Goal: Find specific page/section: Find specific page/section

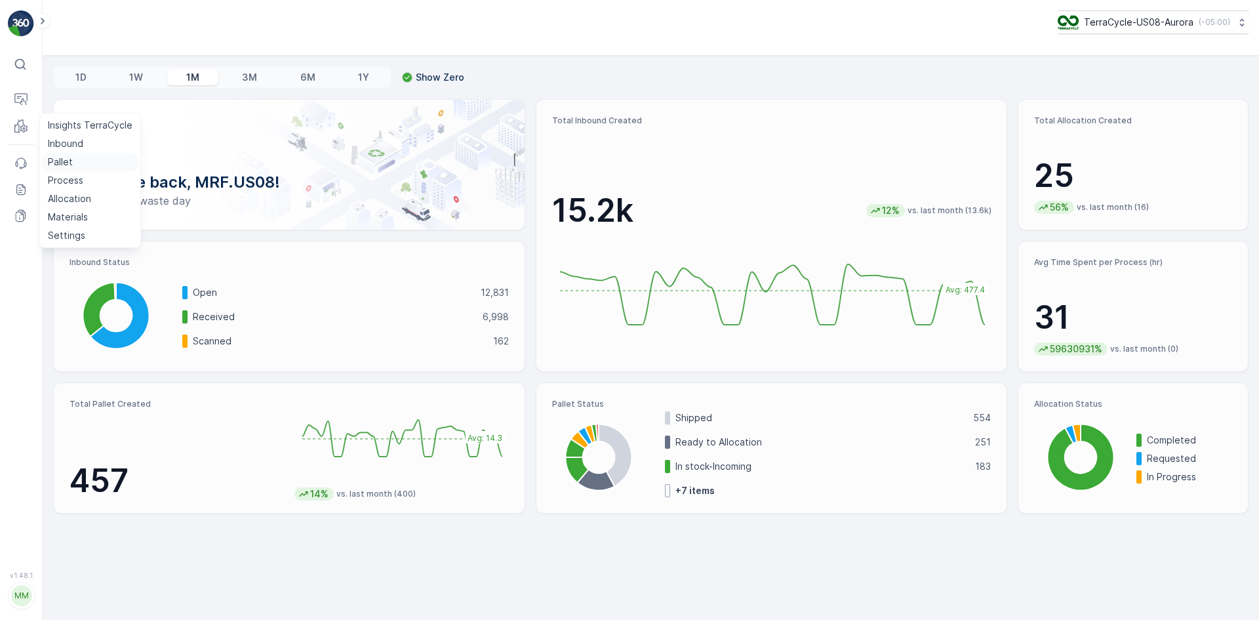
click at [64, 158] on p "Pallet" at bounding box center [60, 161] width 25 height 13
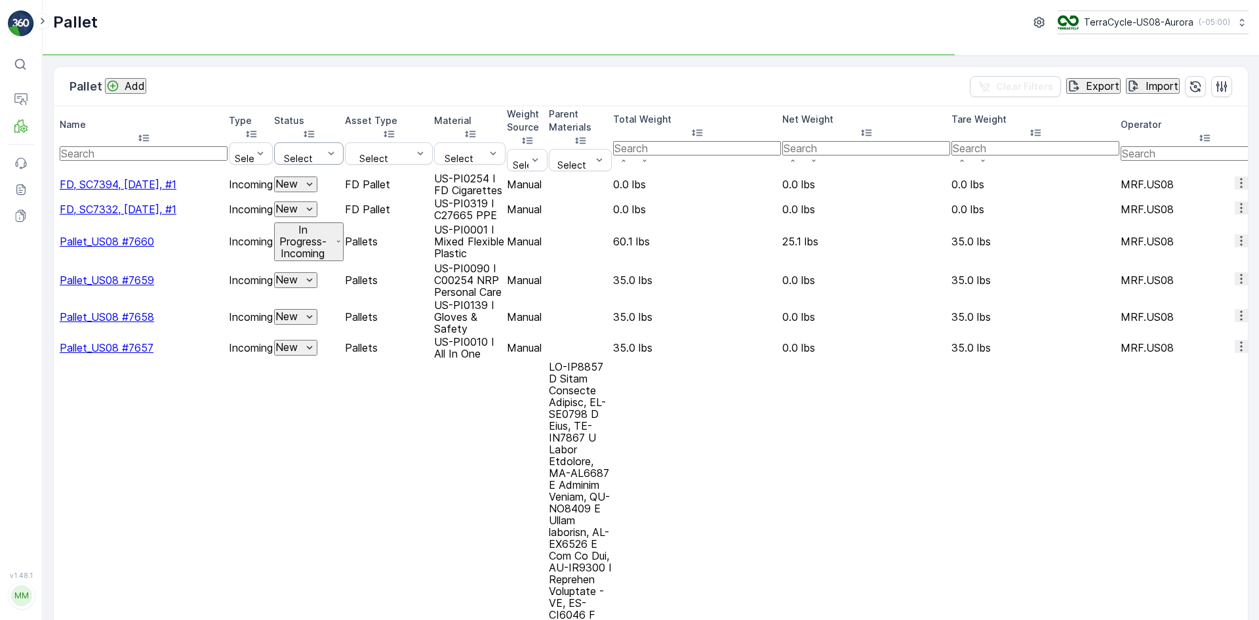
click at [283, 143] on input "text" at bounding box center [281, 148] width 3 height 10
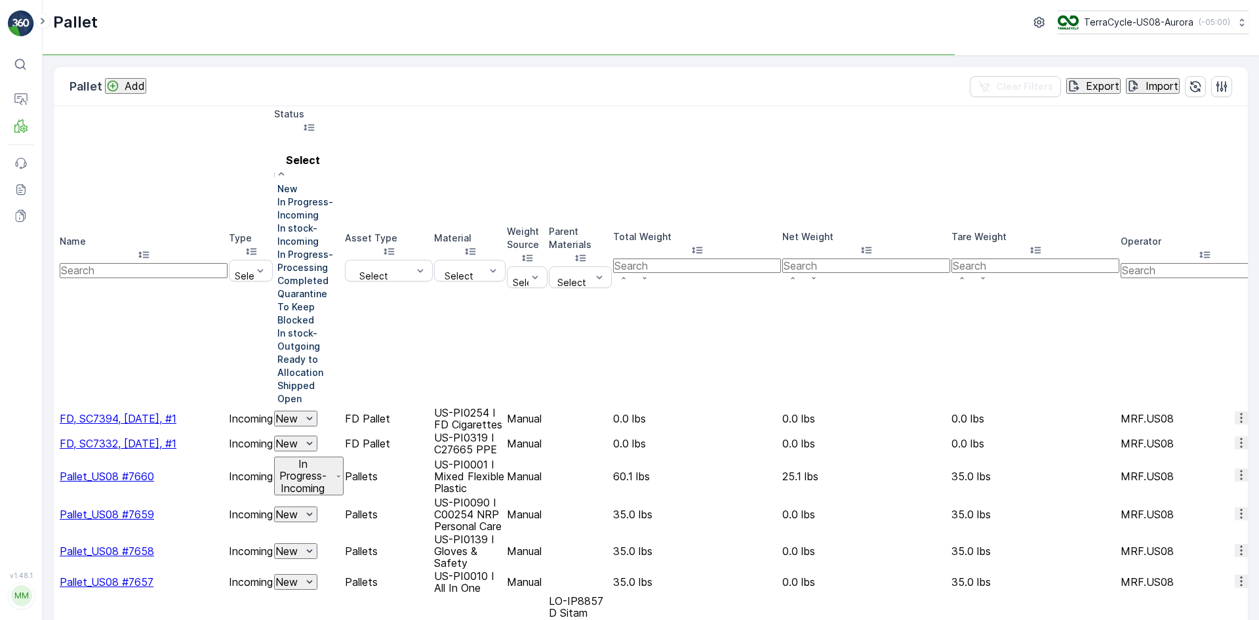
click at [274, 235] on div at bounding box center [274, 235] width 0 height 0
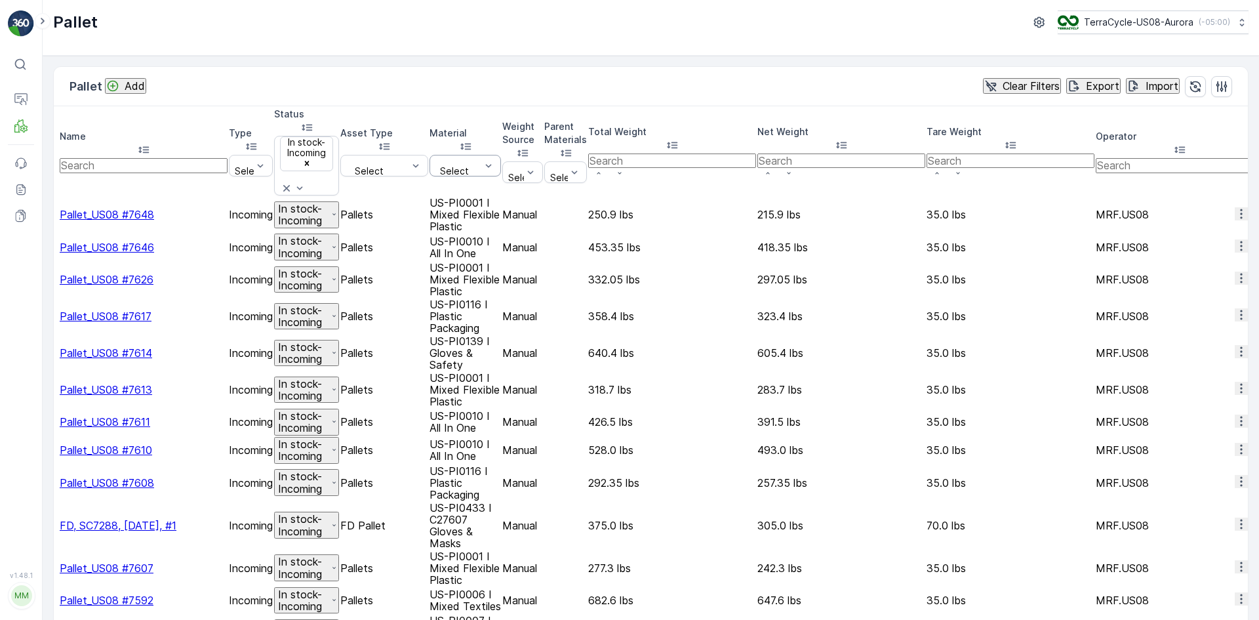
click at [501, 155] on div "Select" at bounding box center [465, 166] width 71 height 22
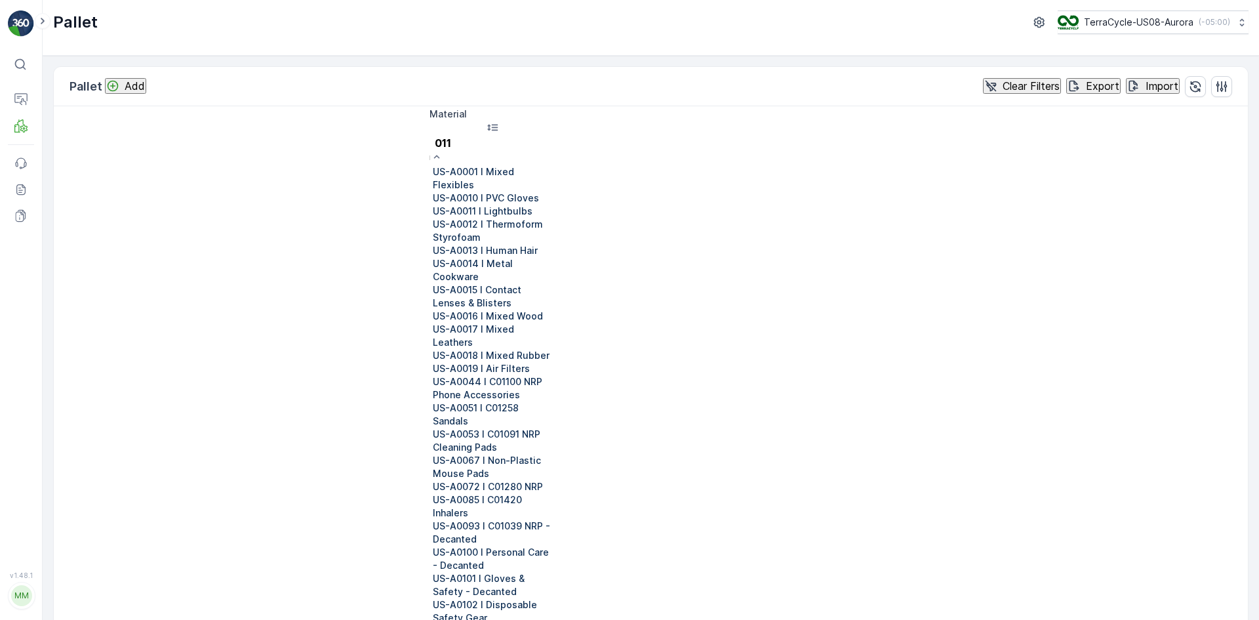
type input "0116"
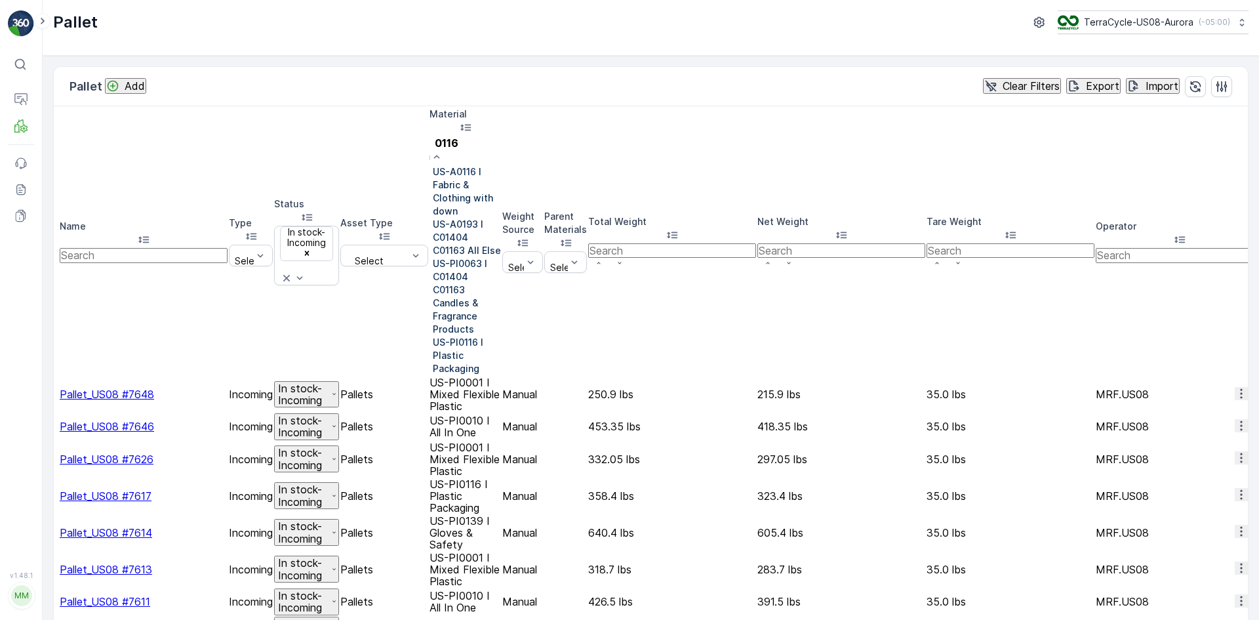
click at [430, 355] on div at bounding box center [430, 355] width 0 height 0
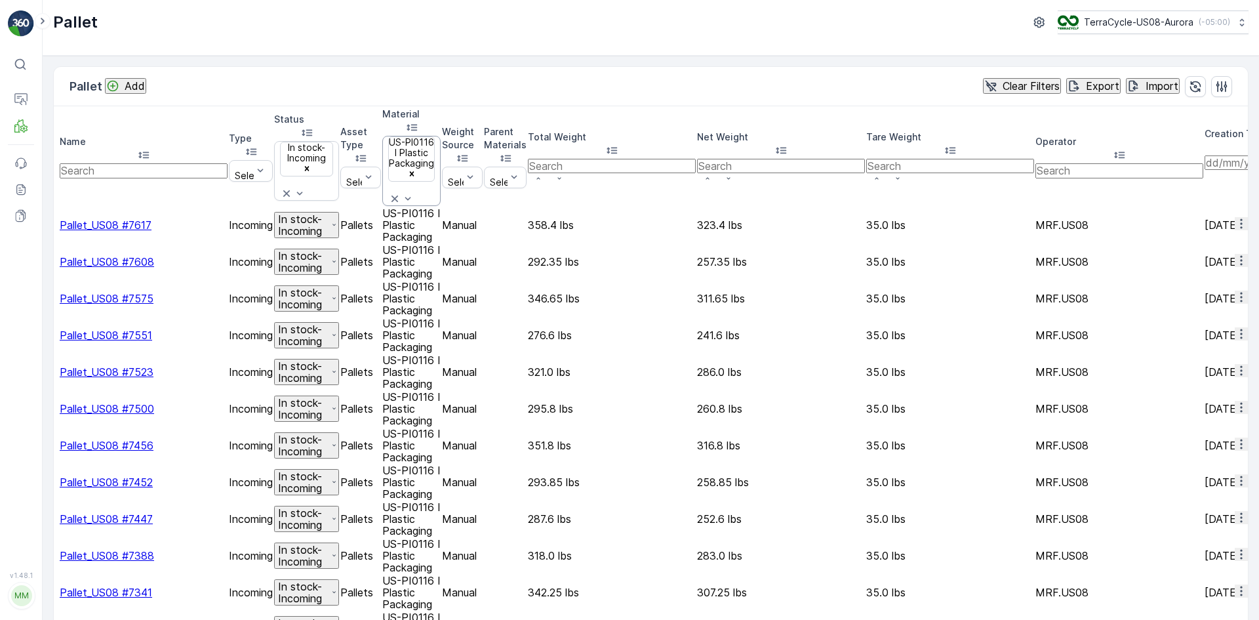
click at [398, 195] on icon at bounding box center [395, 198] width 7 height 7
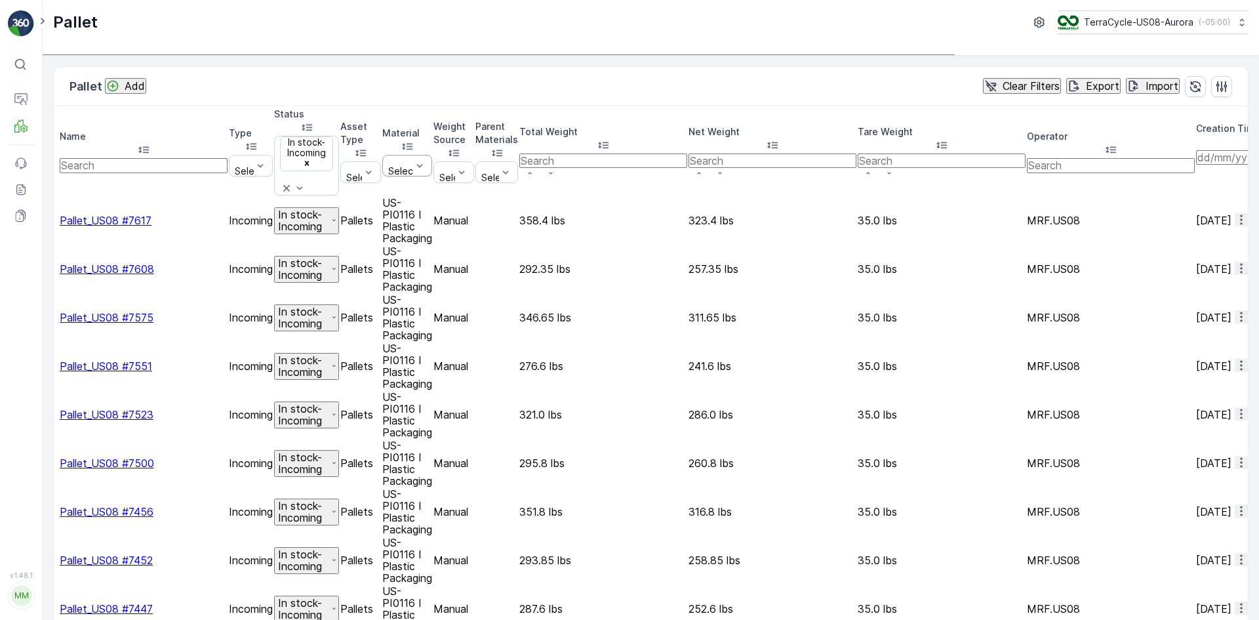
click at [417, 155] on div at bounding box center [402, 160] width 29 height 10
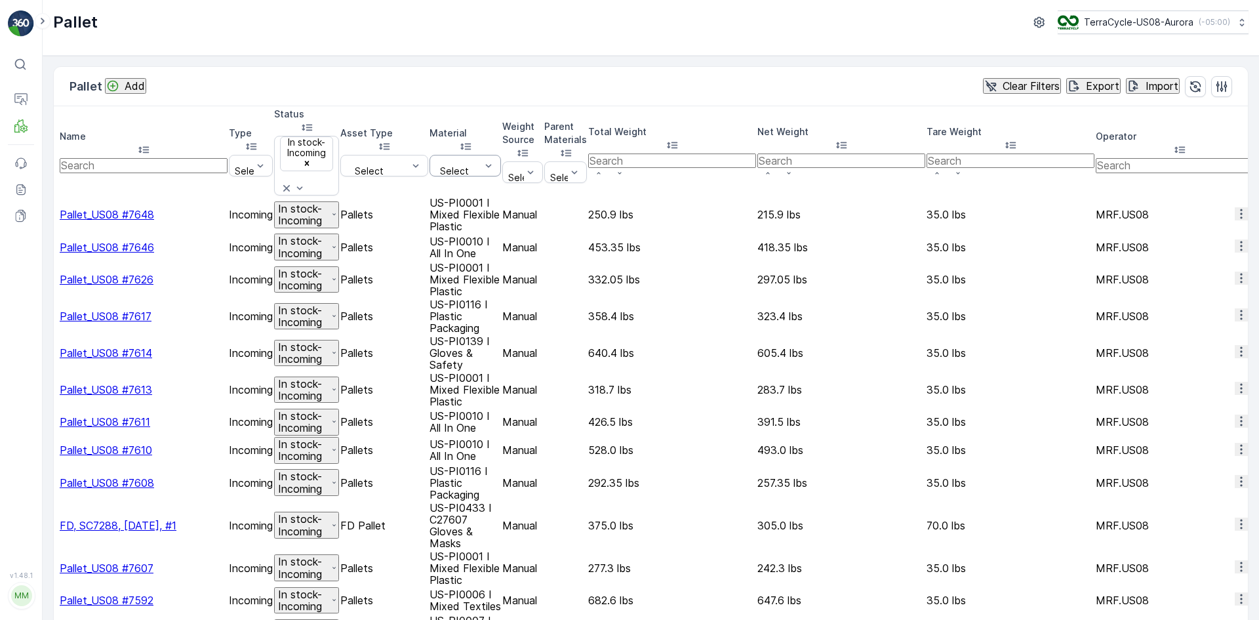
click at [482, 155] on div at bounding box center [458, 160] width 47 height 10
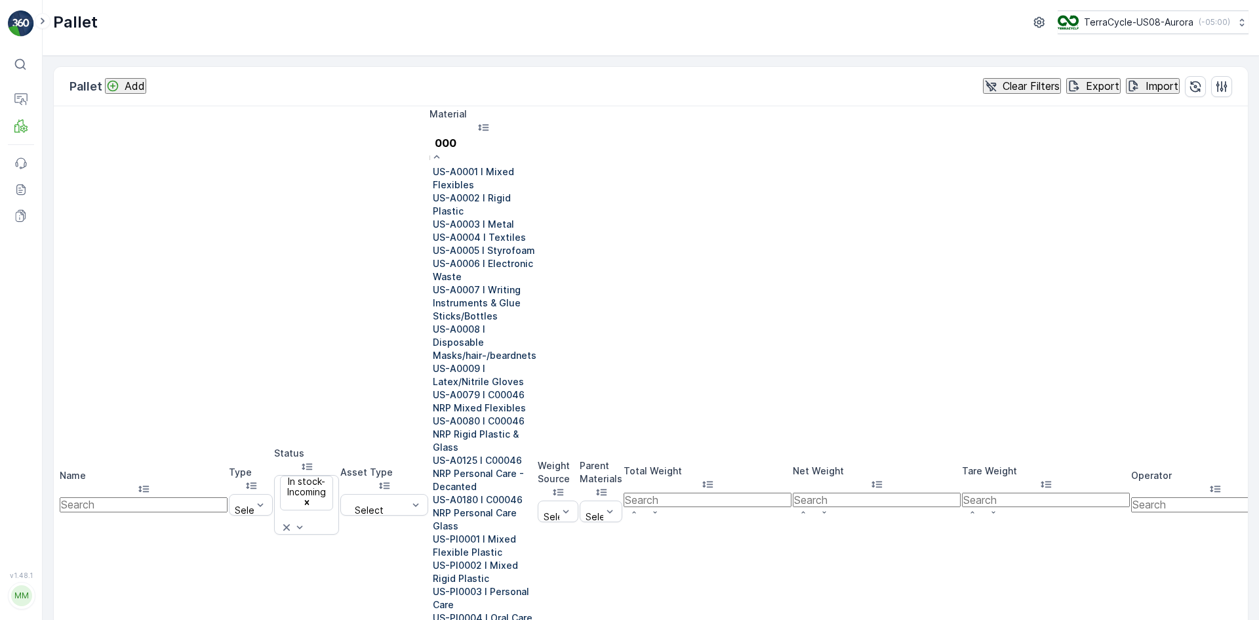
type input "0007"
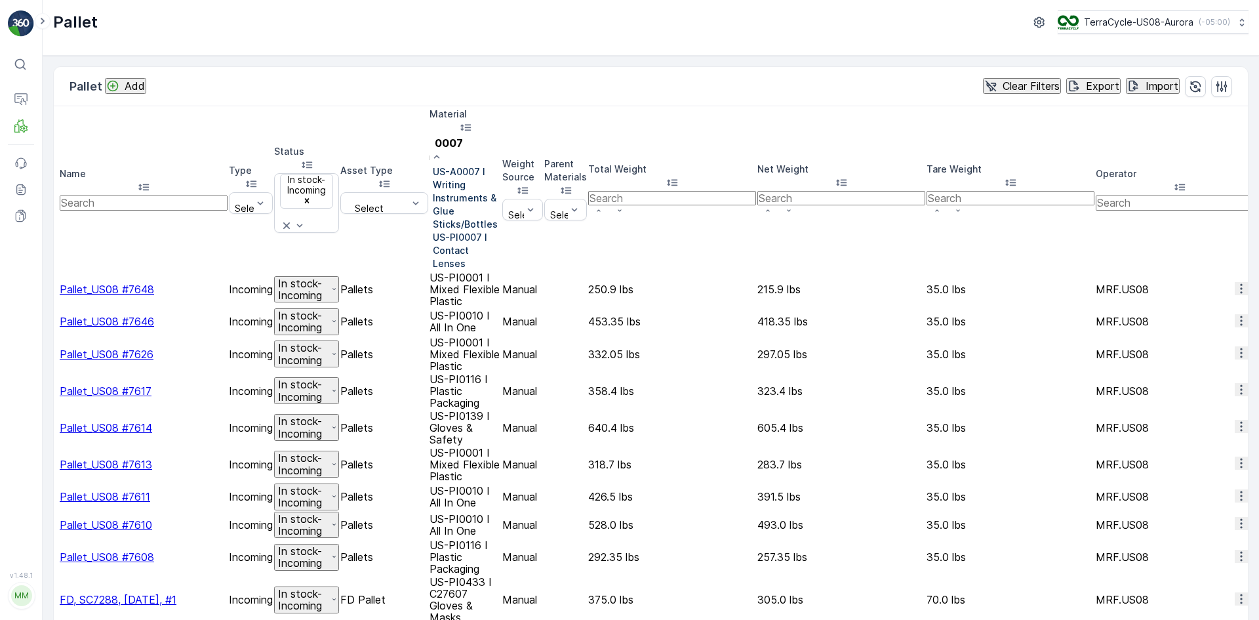
click at [430, 251] on div at bounding box center [430, 251] width 0 height 0
